Goal: Information Seeking & Learning: Learn about a topic

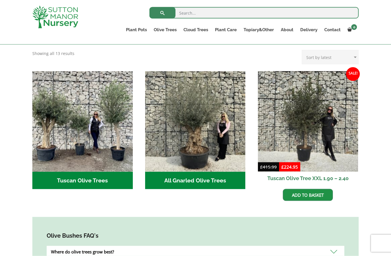
scroll to position [186, 0]
click at [155, 172] on h2 "All Gnarled Olive Trees (140)" at bounding box center [195, 181] width 101 height 18
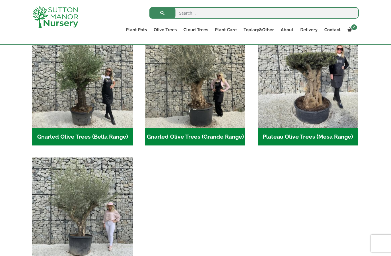
scroll to position [167, 0]
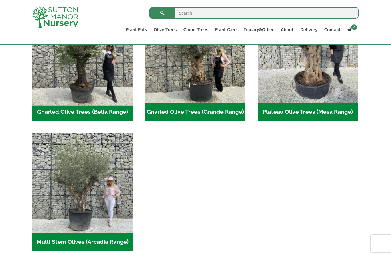
click at [92, 78] on img "Visit product category Gnarled Olive Trees (Bella Range)" at bounding box center [82, 52] width 105 height 105
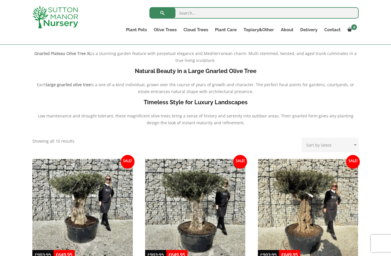
scroll to position [132, 0]
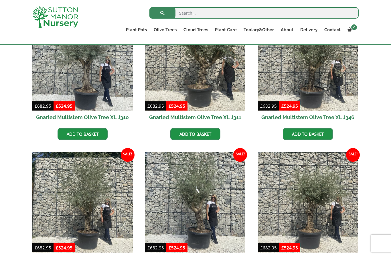
scroll to position [420, 0]
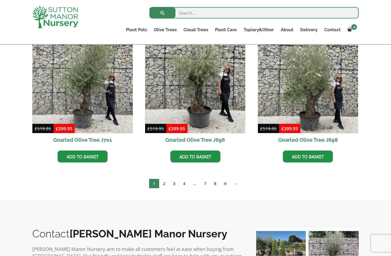
scroll to position [158, 0]
click at [186, 186] on link "4" at bounding box center [184, 183] width 10 height 9
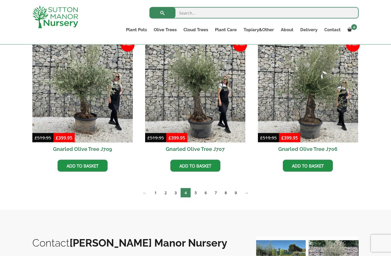
scroll to position [440, 0]
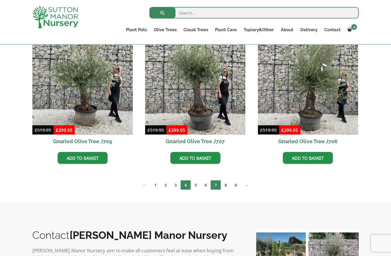
click at [216, 189] on link "7" at bounding box center [216, 184] width 10 height 9
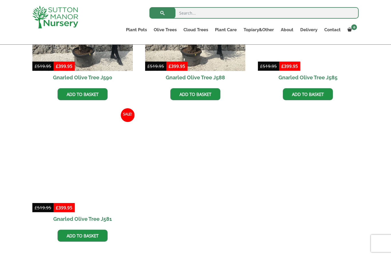
scroll to position [504, 0]
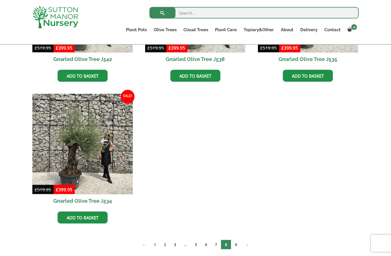
scroll to position [807, 0]
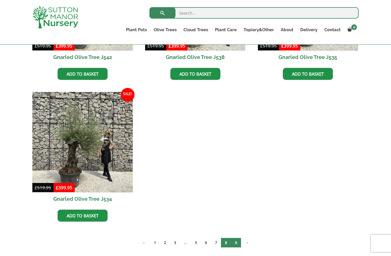
click at [237, 243] on link "9" at bounding box center [236, 242] width 10 height 9
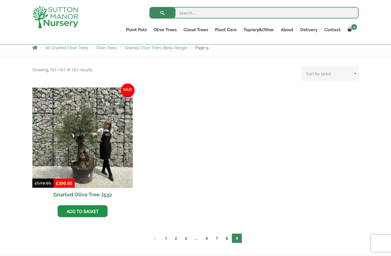
scroll to position [104, 0]
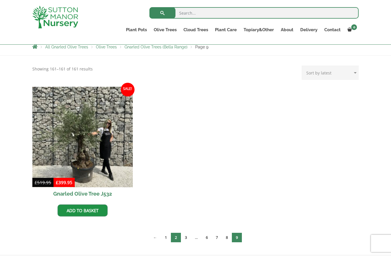
click at [174, 240] on link "2" at bounding box center [176, 237] width 10 height 9
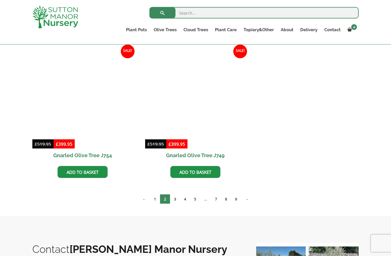
scroll to position [278, 0]
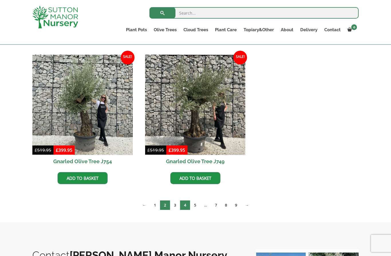
click at [184, 207] on link "4" at bounding box center [185, 205] width 10 height 9
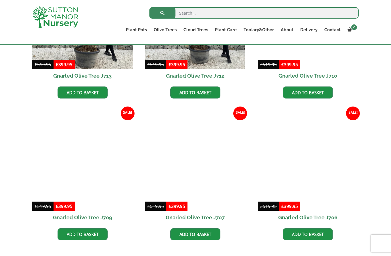
scroll to position [364, 0]
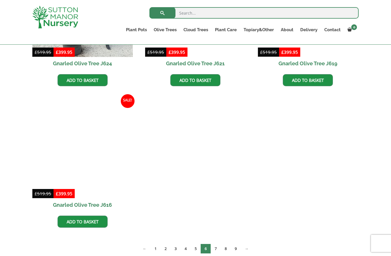
scroll to position [524, 0]
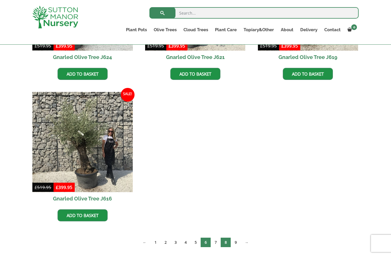
click at [225, 244] on link "8" at bounding box center [226, 242] width 10 height 9
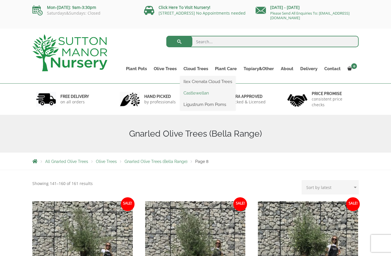
click at [186, 92] on link "Castlewellan" at bounding box center [208, 93] width 56 height 9
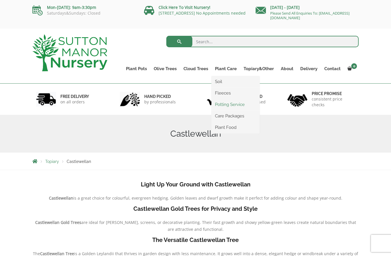
click at [221, 106] on link "Potting Service" at bounding box center [236, 104] width 48 height 9
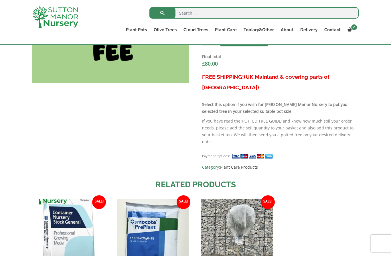
scroll to position [239, 0]
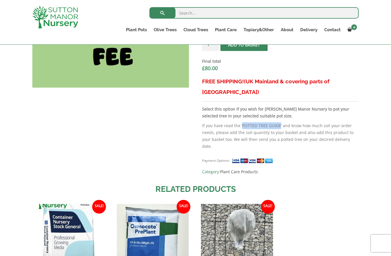
click at [194, 14] on input "search" at bounding box center [254, 12] width 209 height 11
click at [184, 13] on input "search" at bounding box center [254, 12] width 209 height 11
paste input "POTTED TREE GUIDE"
type input "POTTED TREE GUIDE"
click at [162, 13] on button "submit" at bounding box center [163, 12] width 26 height 11
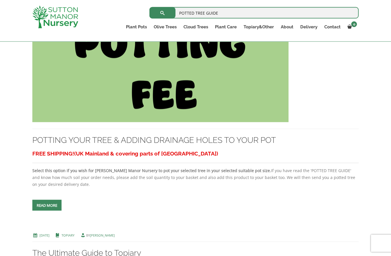
scroll to position [168, 0]
click at [39, 209] on link "Read more" at bounding box center [46, 205] width 29 height 11
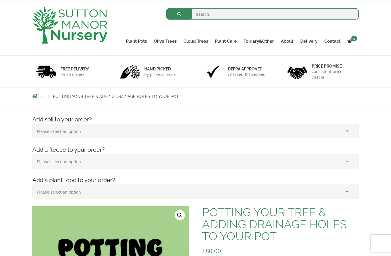
scroll to position [27, 0]
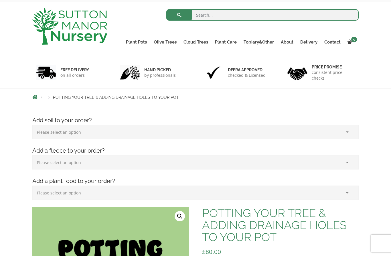
click at [43, 131] on select "Please select an option (x1) 75L Bag (£34.99) (x2) 75L Bag (£69.98) (x3) 75L Ba…" at bounding box center [195, 132] width 327 height 14
click at [46, 166] on select "Please select an option (x1) Horticultural Fleece (£24.95)" at bounding box center [195, 162] width 327 height 14
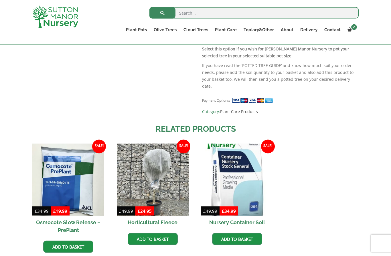
scroll to position [297, 0]
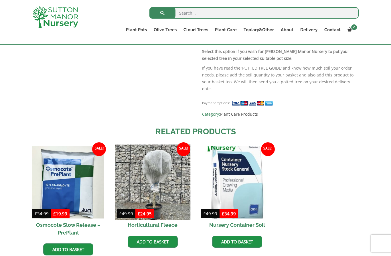
click at [125, 178] on img at bounding box center [153, 183] width 76 height 76
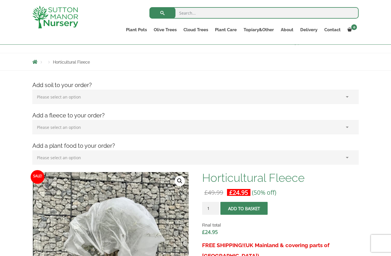
scroll to position [52, 0]
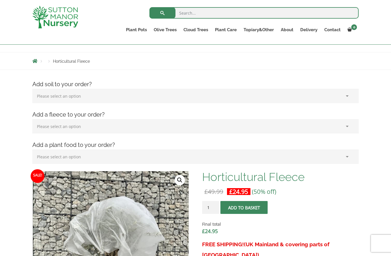
click at [101, 129] on select "Please select an option (x1) Horticultural Fleece (£24.95)" at bounding box center [195, 126] width 327 height 14
click at [123, 159] on select "Please select an option (x1) Plant Food (£19.99) (x2) Plant Food (£39.98)" at bounding box center [195, 157] width 327 height 14
click at [126, 157] on select "Please select an option (x1) Plant Food (£19.99) (x2) Plant Food (£39.98)" at bounding box center [195, 157] width 327 height 14
click at [53, 97] on select "Please select an option (x1) 75L Bag (£34.99) (x2) 75L Bag (£69.98) (x3) 75L Ba…" at bounding box center [195, 96] width 327 height 14
click at [52, 98] on select "Please select an option (x1) 75L Bag (£34.99) (x2) 75L Bag (£69.98) (x3) 75L Ba…" at bounding box center [195, 96] width 327 height 14
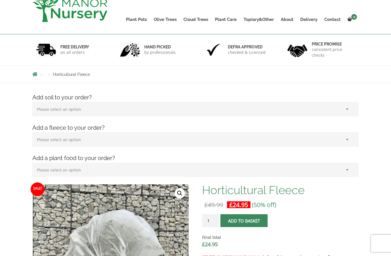
scroll to position [0, 0]
